Goal: Communication & Community: Ask a question

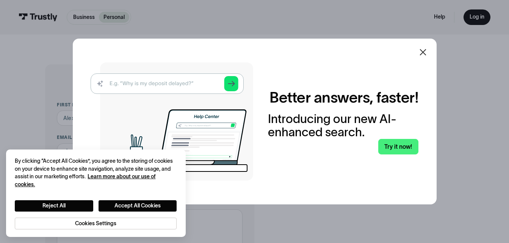
click at [425, 52] on icon at bounding box center [422, 52] width 6 height 6
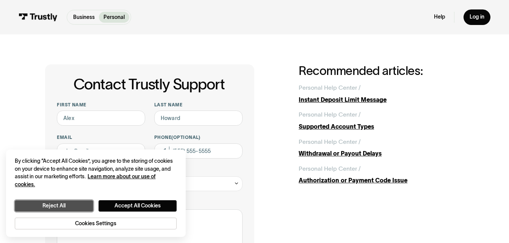
click at [80, 201] on button "Reject All" at bounding box center [54, 205] width 78 height 11
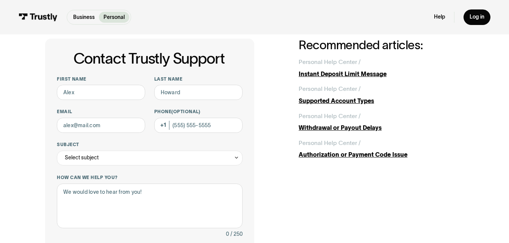
scroll to position [26, 0]
click at [101, 93] on input "First name" at bounding box center [101, 91] width 88 height 15
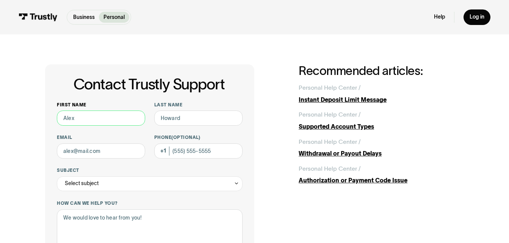
click at [103, 115] on input "First name" at bounding box center [101, 118] width 88 height 15
type input "BRANDON"
click at [181, 113] on input "K" at bounding box center [198, 118] width 88 height 15
type input "kleinberg"
type input "kuama1@yahoo.com"
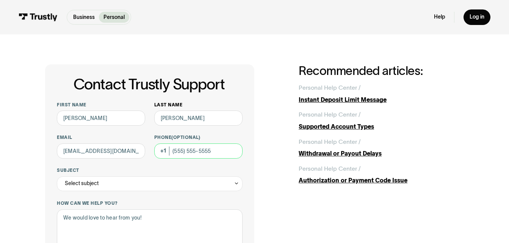
type input "(754) 204-8465"
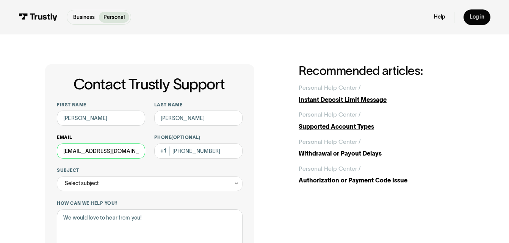
click at [127, 153] on input "kuama1@yahoo.com" at bounding box center [101, 151] width 88 height 15
type input "k"
type input "hwd95491@aol.com"
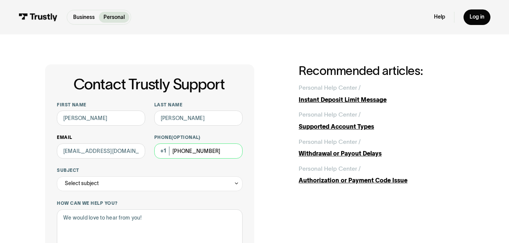
drag, startPoint x: 215, startPoint y: 148, endPoint x: 80, endPoint y: 147, distance: 135.9
click at [80, 147] on div "First name BRANDON Last name kleinberg Email hwd95491@aol.com Phone (Optional) …" at bounding box center [150, 235] width 186 height 267
type input "(954) 549-7850"
click at [91, 184] on div "Select subject" at bounding box center [82, 183] width 34 height 9
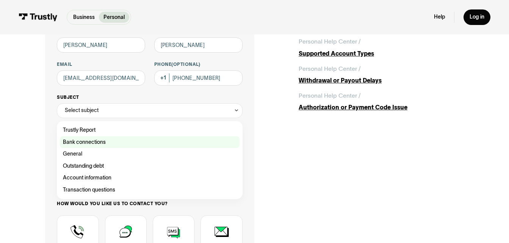
scroll to position [74, 0]
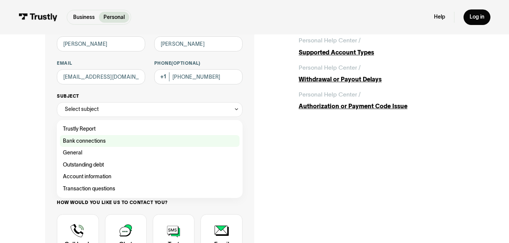
click at [82, 142] on div "Contact Trustly Support" at bounding box center [149, 141] width 179 height 12
type input "**********"
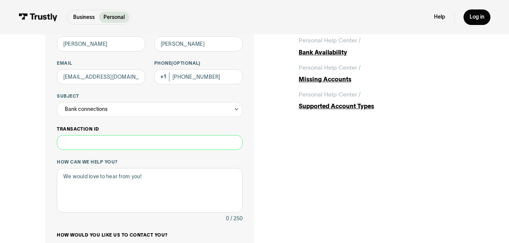
click at [84, 146] on input "Transaction ID" at bounding box center [150, 142] width 186 height 15
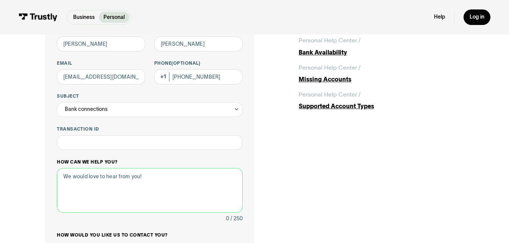
click at [89, 183] on textarea "How can we help you?" at bounding box center [150, 190] width 186 height 45
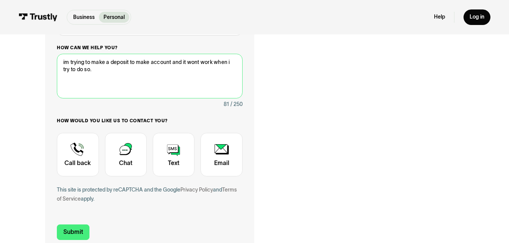
scroll to position [203, 0]
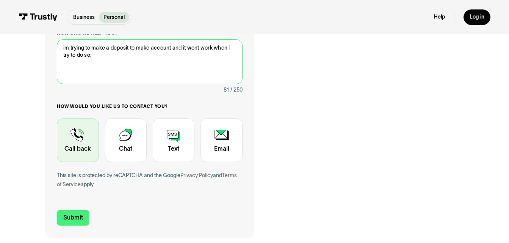
type textarea "im trying to make a deposit to make account and it wont work when i try to do s…"
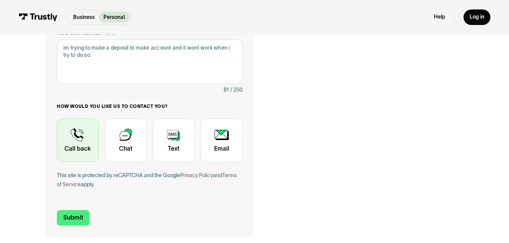
click at [72, 144] on div "Contact Trustly Support" at bounding box center [78, 141] width 42 height 44
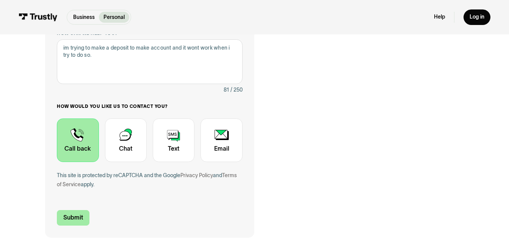
click at [66, 214] on input "Submit" at bounding box center [73, 218] width 33 height 16
type input "+19545497850"
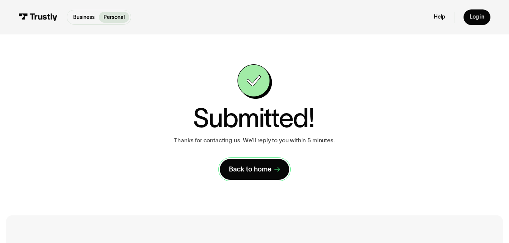
click at [240, 168] on div "Back to home" at bounding box center [250, 169] width 42 height 9
